Goal: Task Accomplishment & Management: Use online tool/utility

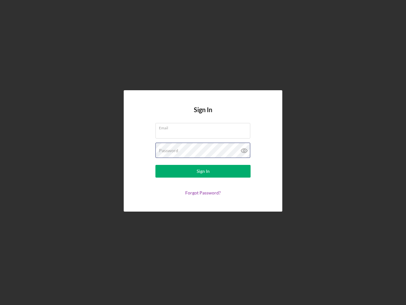
click at [203, 152] on div "Password" at bounding box center [203, 151] width 95 height 16
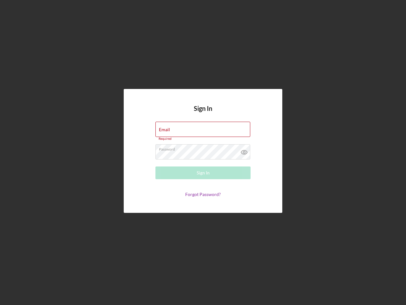
click at [245, 151] on icon at bounding box center [245, 152] width 16 height 16
